Goal: Task Accomplishment & Management: Use online tool/utility

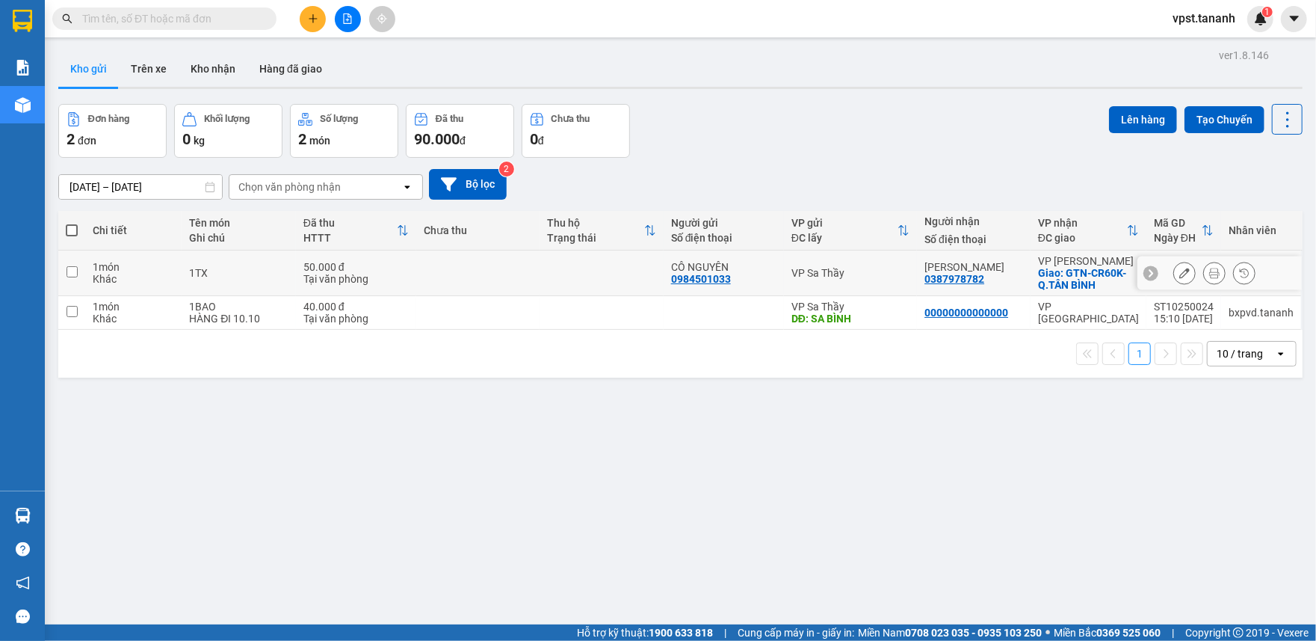
click at [67, 275] on input "checkbox" at bounding box center [72, 271] width 11 height 11
checkbox input "true"
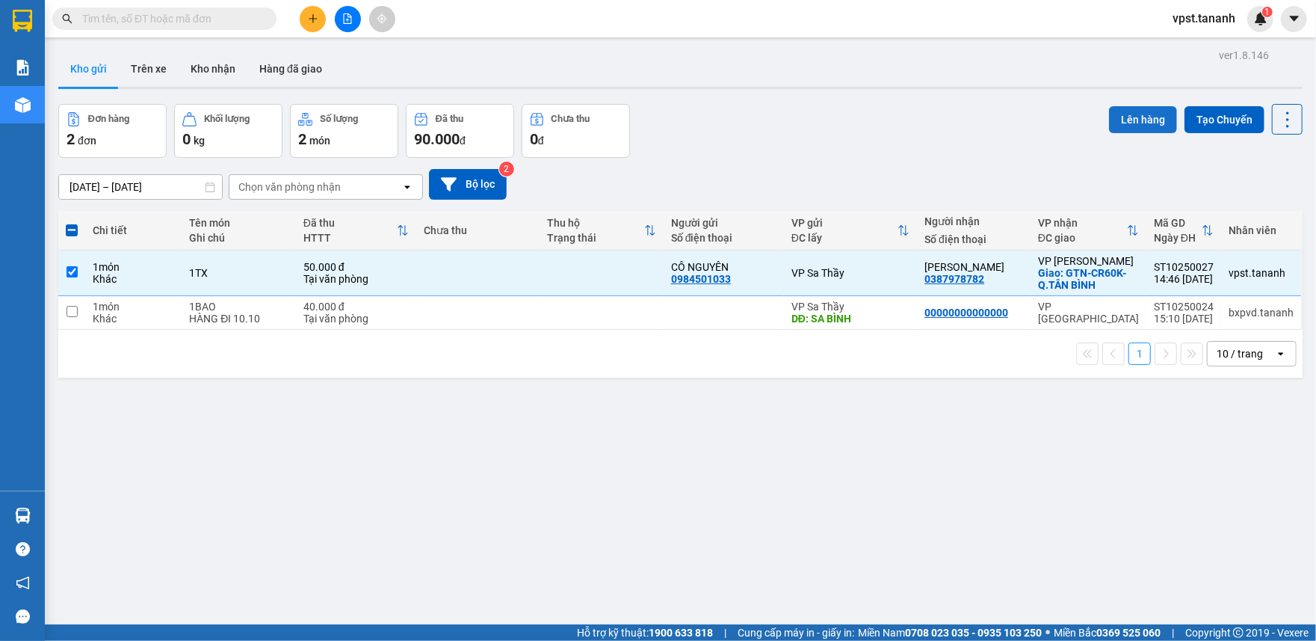
click at [1126, 123] on button "Lên hàng" at bounding box center [1143, 119] width 68 height 27
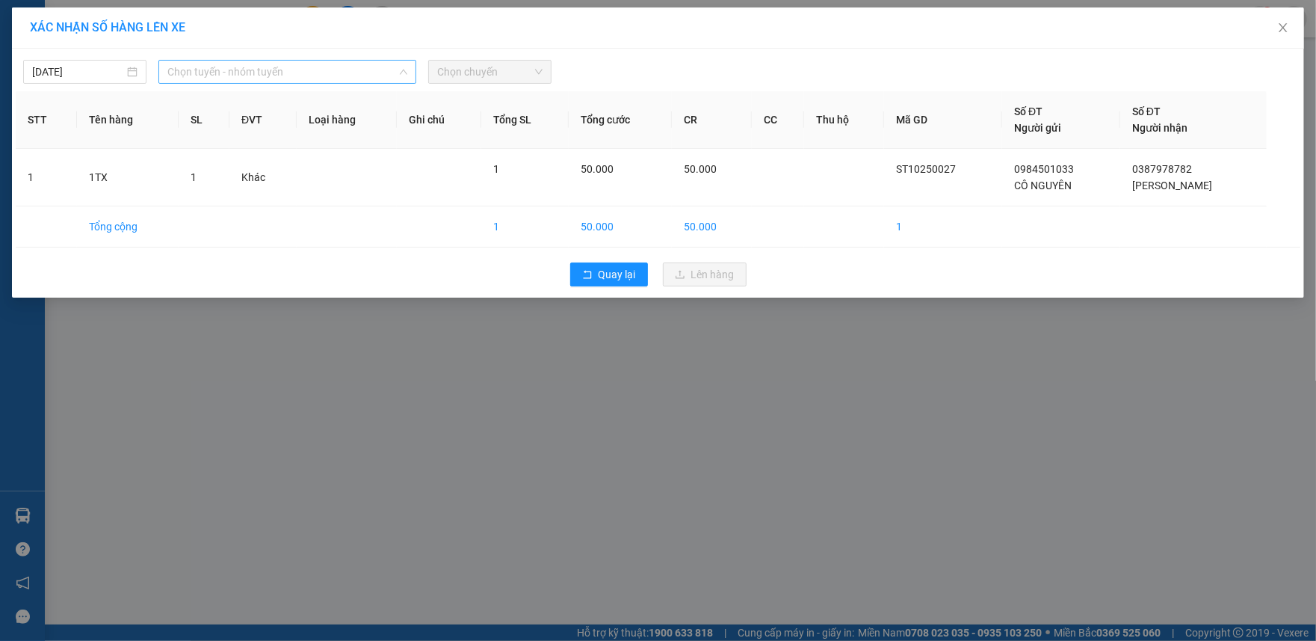
click at [315, 73] on span "Chọn tuyến - nhóm tuyến" at bounding box center [287, 72] width 241 height 22
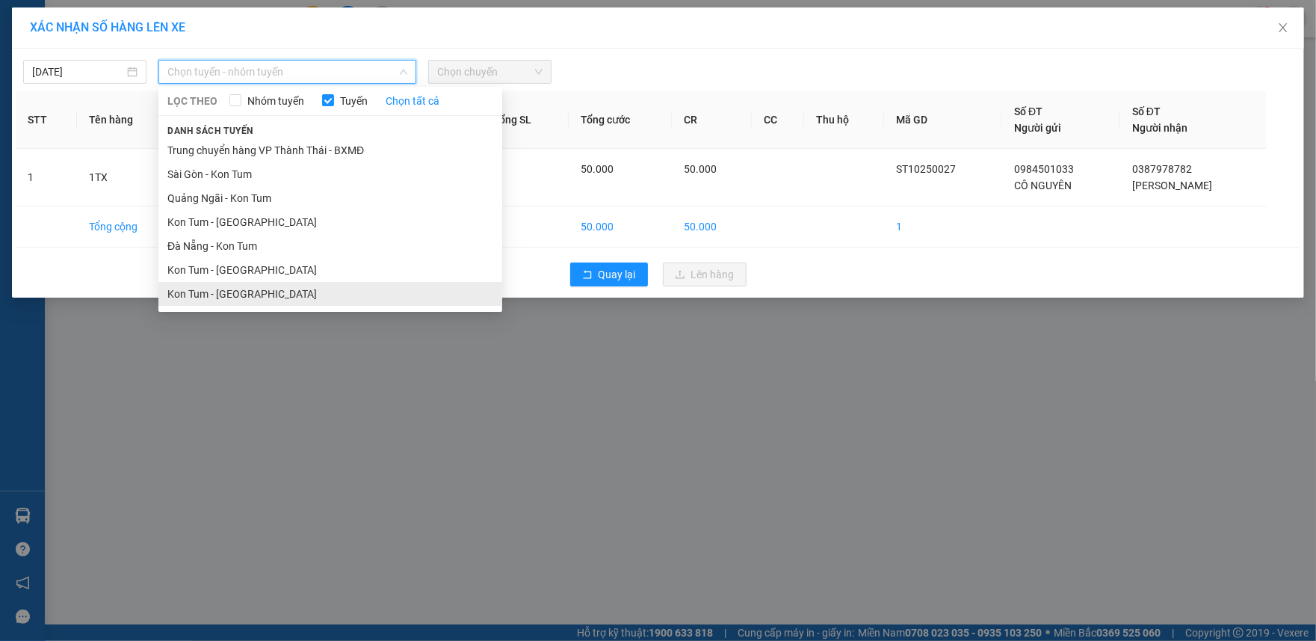
click at [221, 290] on li "Kon Tum - [GEOGRAPHIC_DATA]" at bounding box center [330, 294] width 344 height 24
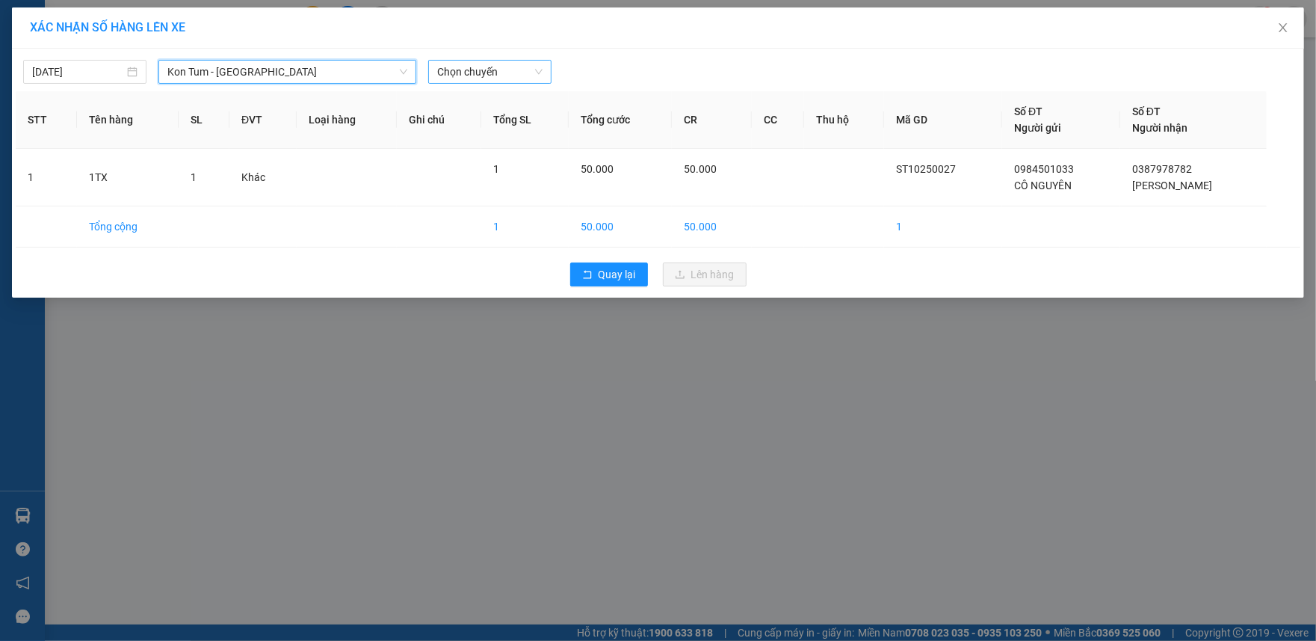
click at [475, 73] on span "Chọn chuyến" at bounding box center [489, 72] width 105 height 22
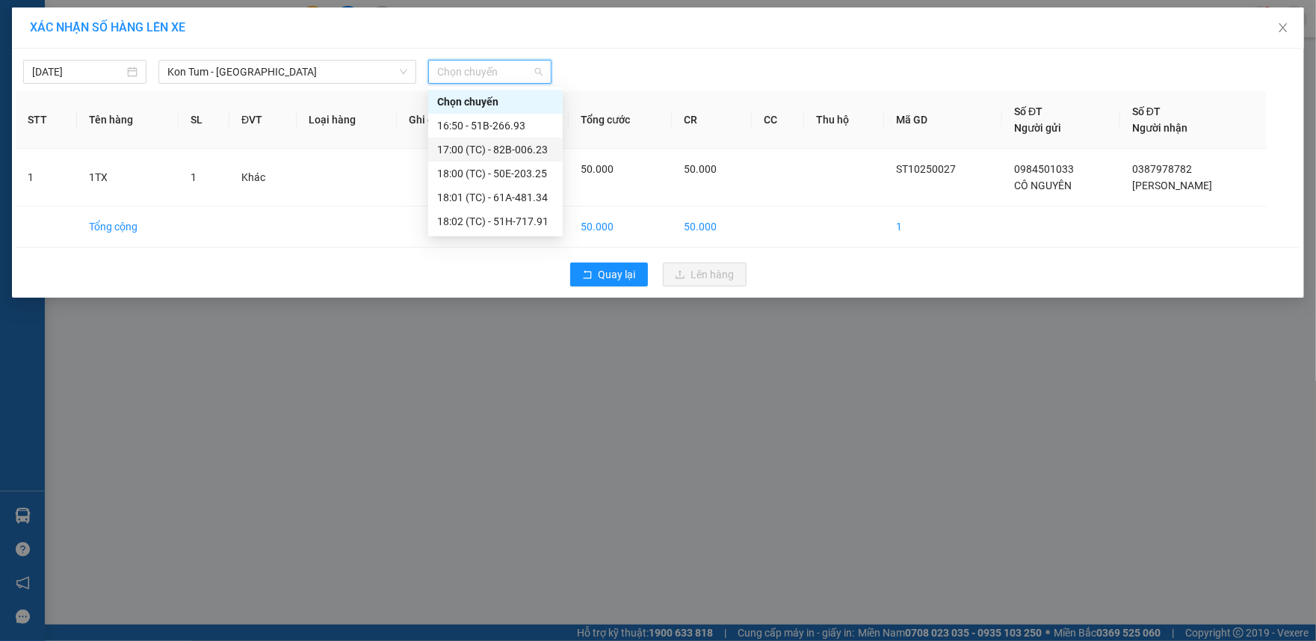
click at [522, 147] on div "17:00 (TC) - 82B-006.23" at bounding box center [495, 149] width 117 height 16
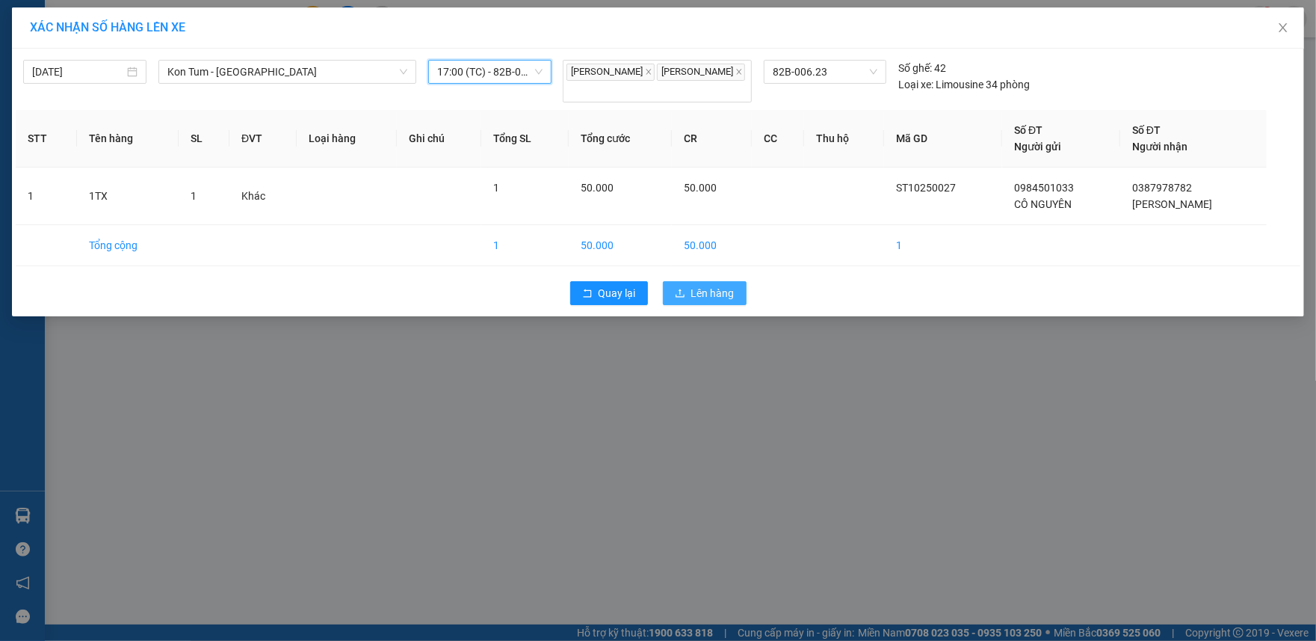
click at [718, 291] on span "Lên hàng" at bounding box center [712, 293] width 43 height 16
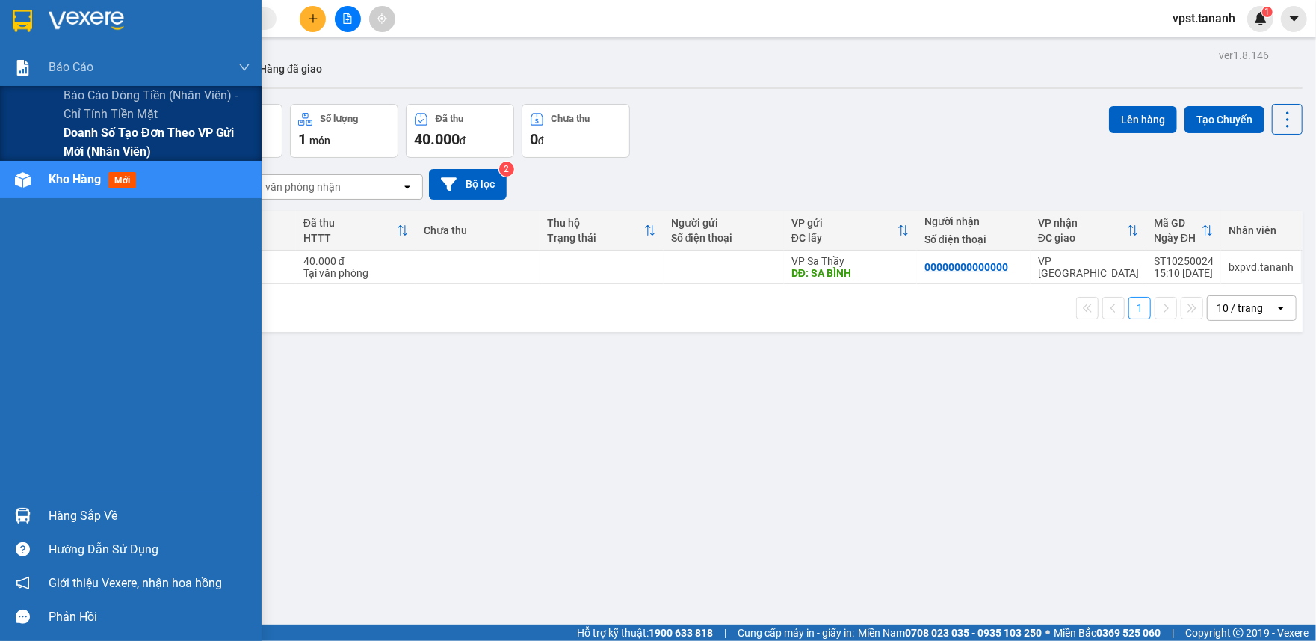
click at [85, 133] on span "Doanh số tạo đơn theo VP gửi mới (nhân viên)" at bounding box center [157, 141] width 187 height 37
